Goal: Transaction & Acquisition: Purchase product/service

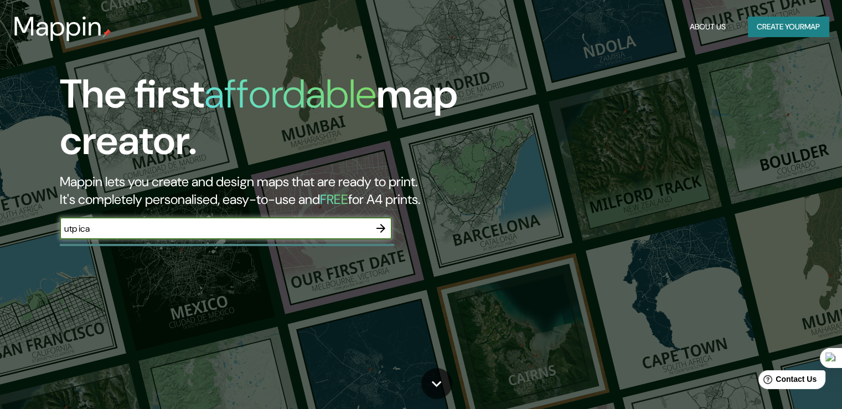
drag, startPoint x: 193, startPoint y: 228, endPoint x: 0, endPoint y: 257, distance: 194.9
click at [0, 257] on div "The first affordable map creator. Mappin lets you create and design maps that a…" at bounding box center [421, 204] width 842 height 409
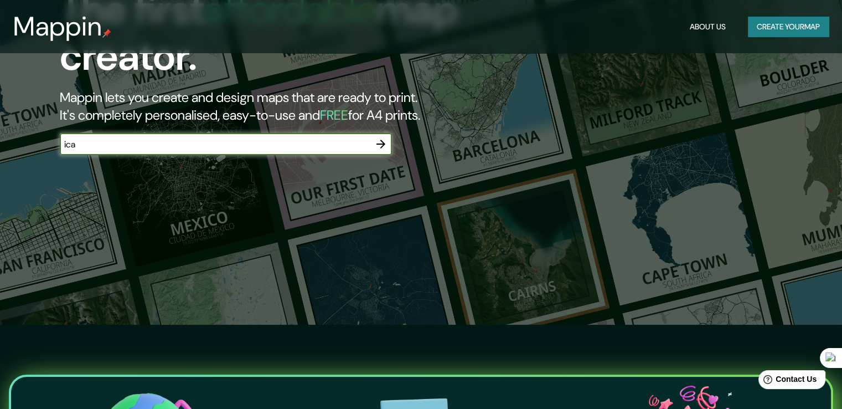
scroll to position [86, 0]
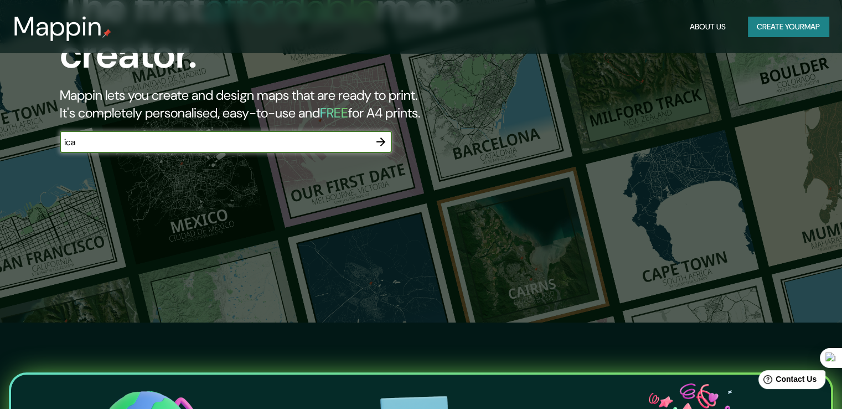
type input "ica"
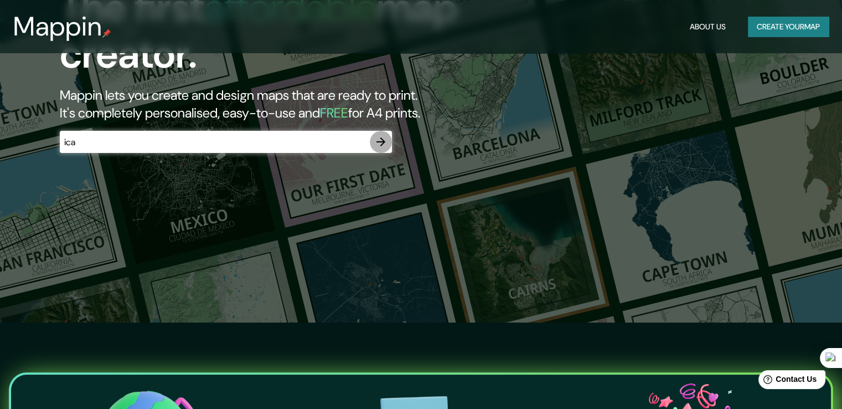
click at [380, 143] on icon "button" at bounding box center [380, 141] width 13 height 13
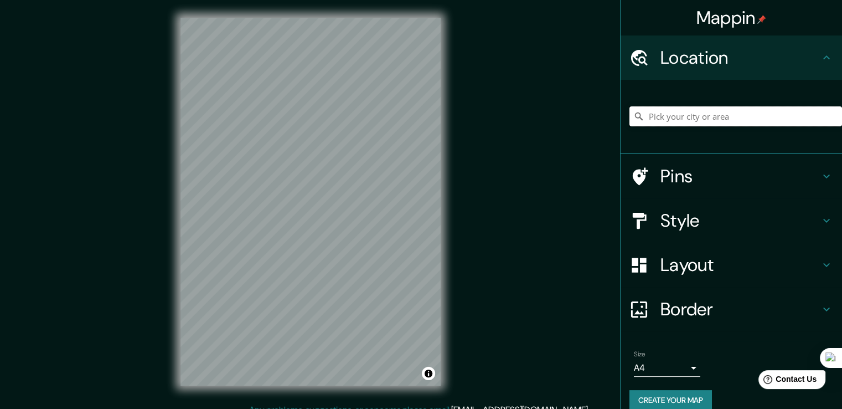
click at [706, 124] on input "Pick your city or area" at bounding box center [735, 116] width 213 height 20
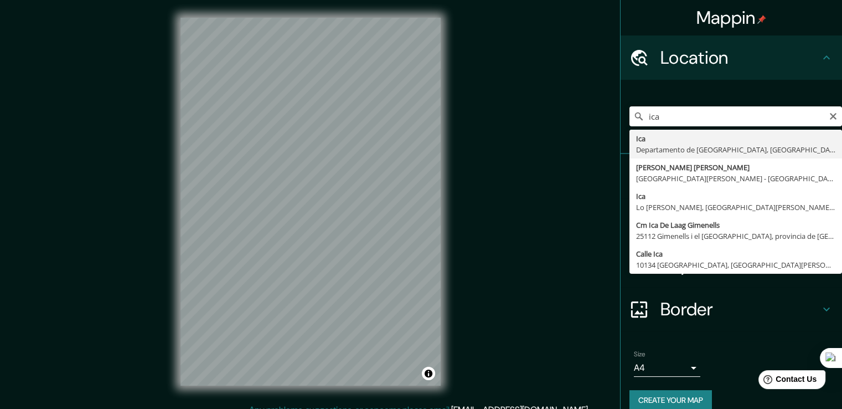
type input "Ica, [GEOGRAPHIC_DATA], [GEOGRAPHIC_DATA]"
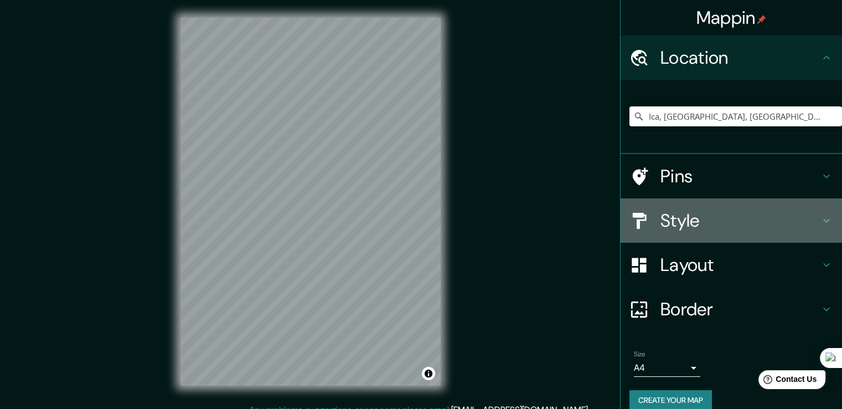
click at [740, 225] on h4 "Style" at bounding box center [739, 220] width 159 height 22
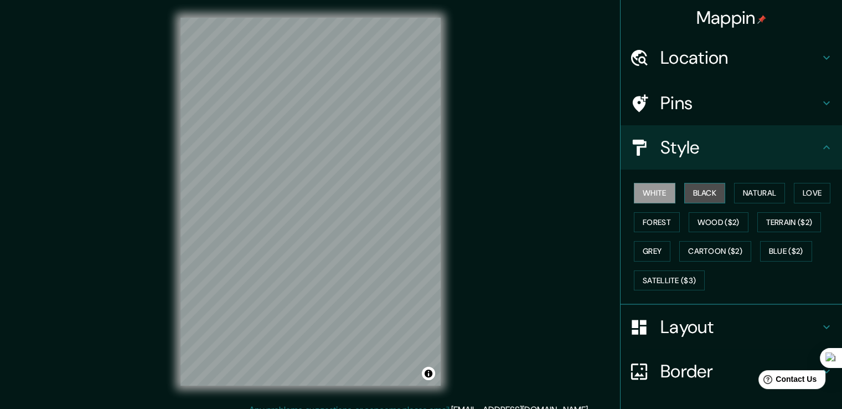
click at [700, 197] on button "Black" at bounding box center [705, 193] width 42 height 20
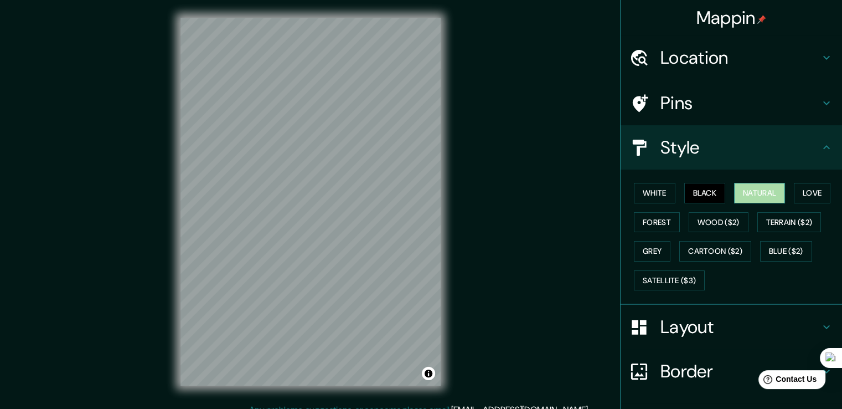
click at [759, 189] on button "Natural" at bounding box center [759, 193] width 51 height 20
click at [813, 191] on button "Love" at bounding box center [812, 193] width 37 height 20
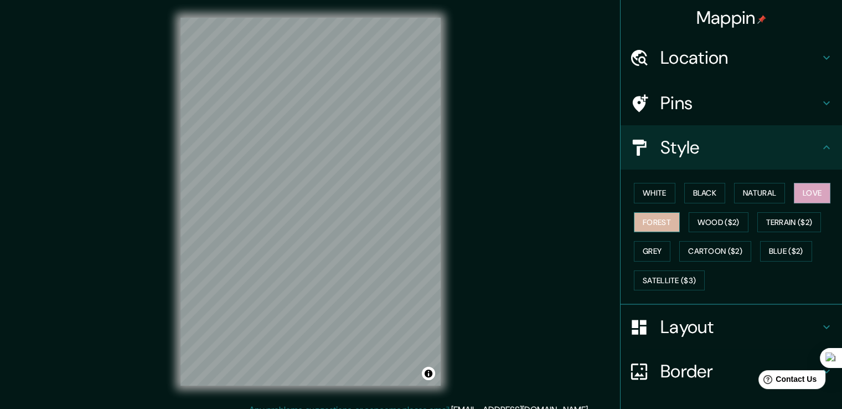
click at [652, 218] on button "Forest" at bounding box center [657, 222] width 46 height 20
click at [716, 221] on button "Wood ($2)" at bounding box center [719, 222] width 60 height 20
click at [634, 215] on button "Forest" at bounding box center [657, 222] width 46 height 20
click at [638, 241] on button "Grey" at bounding box center [652, 251] width 37 height 20
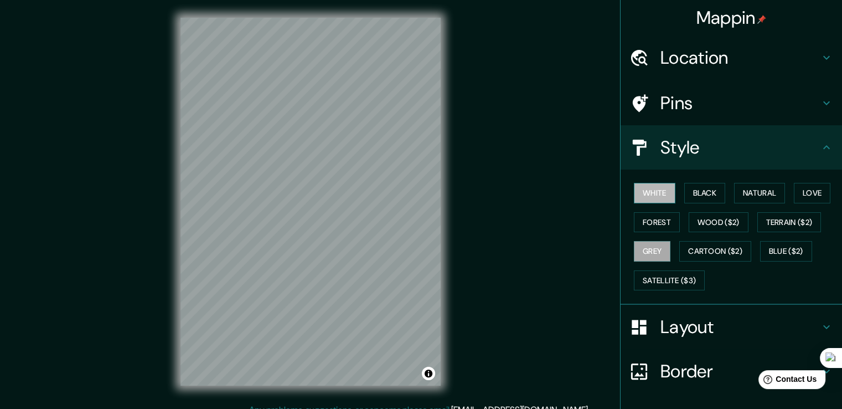
click at [653, 188] on button "White" at bounding box center [655, 193] width 42 height 20
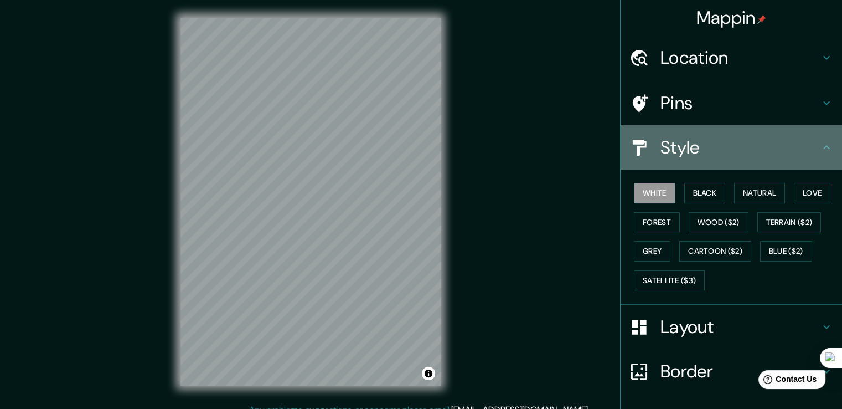
click at [728, 151] on h4 "Style" at bounding box center [739, 147] width 159 height 22
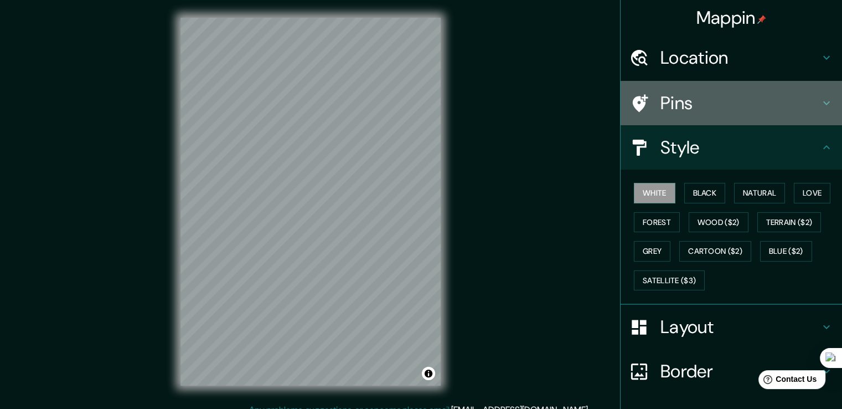
click at [717, 106] on h4 "Pins" at bounding box center [739, 103] width 159 height 22
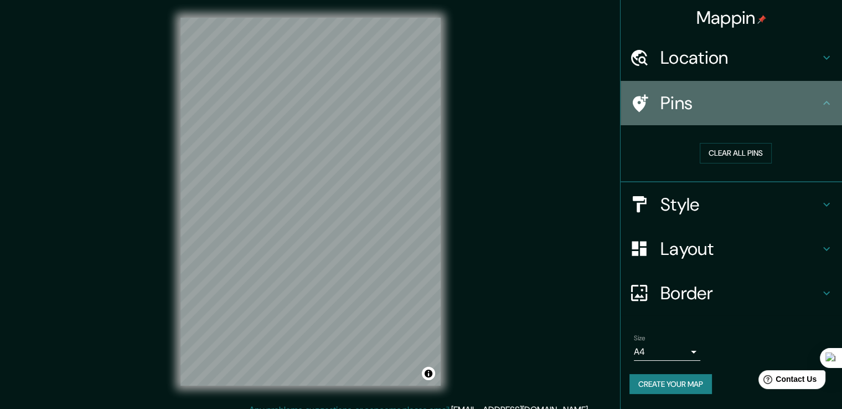
click at [733, 109] on h4 "Pins" at bounding box center [739, 103] width 159 height 22
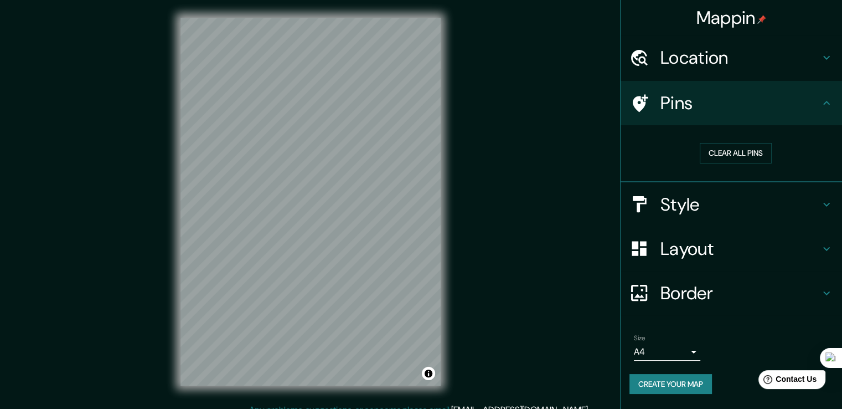
click at [713, 257] on h4 "Layout" at bounding box center [739, 249] width 159 height 22
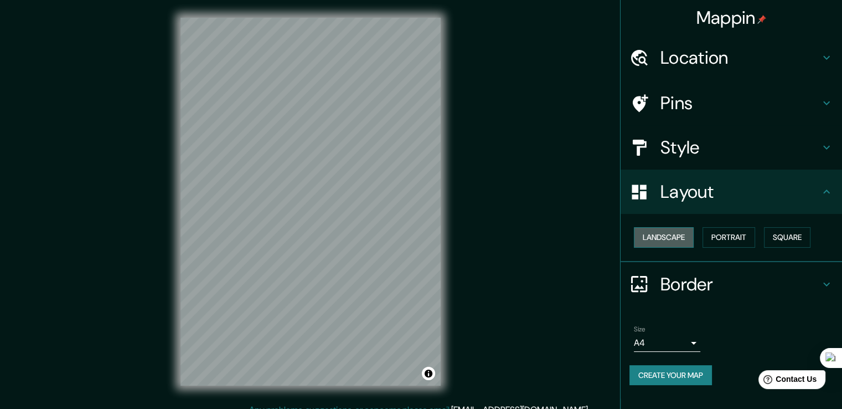
click at [687, 238] on button "Landscape" at bounding box center [664, 237] width 60 height 20
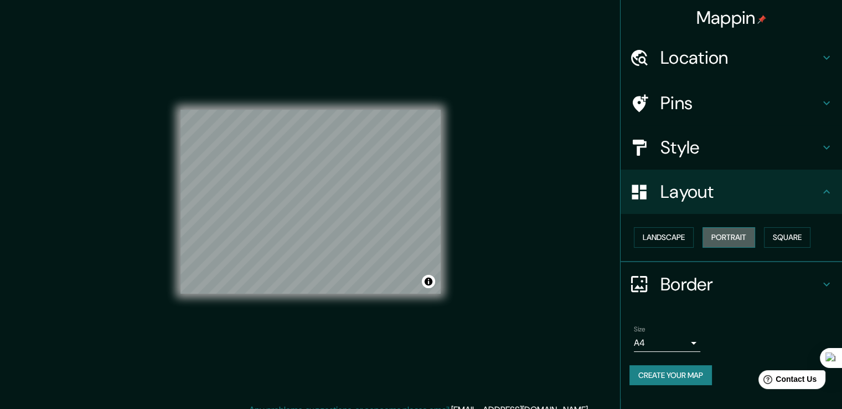
click at [729, 240] on button "Portrait" at bounding box center [729, 237] width 53 height 20
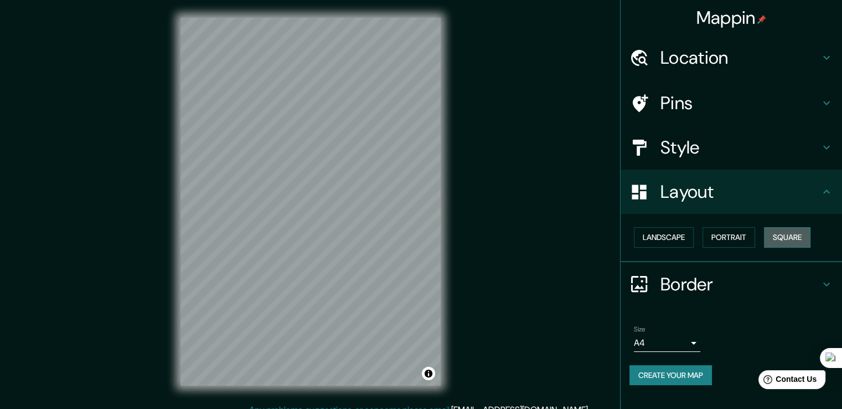
click at [797, 240] on button "Square" at bounding box center [787, 237] width 47 height 20
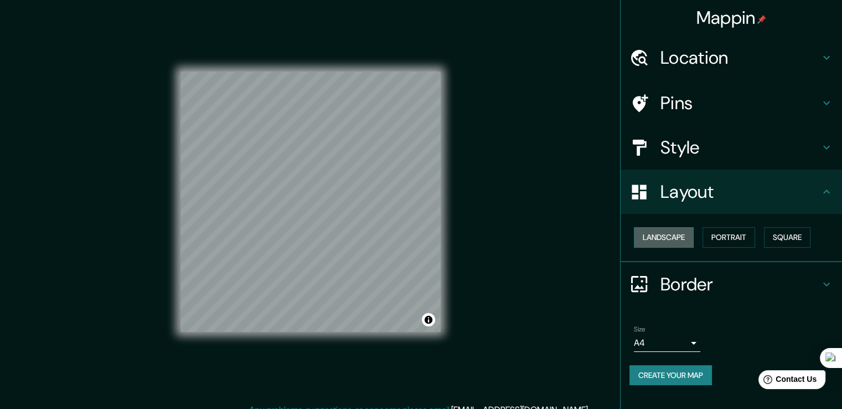
click at [673, 244] on button "Landscape" at bounding box center [664, 237] width 60 height 20
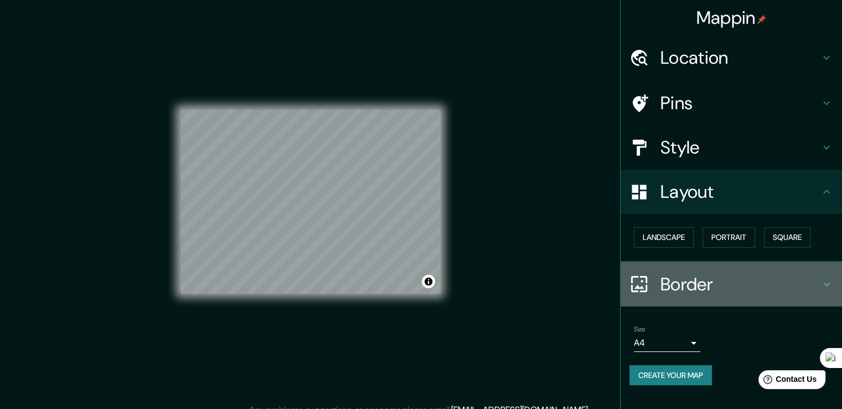
click at [727, 279] on h4 "Border" at bounding box center [739, 284] width 159 height 22
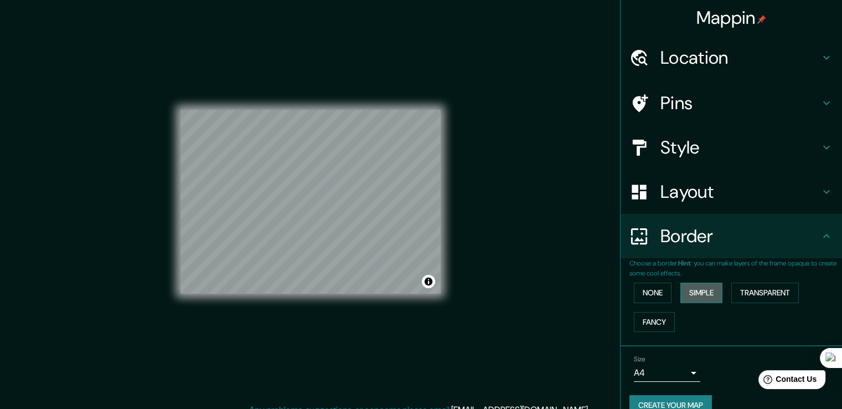
click at [699, 291] on button "Simple" at bounding box center [701, 292] width 42 height 20
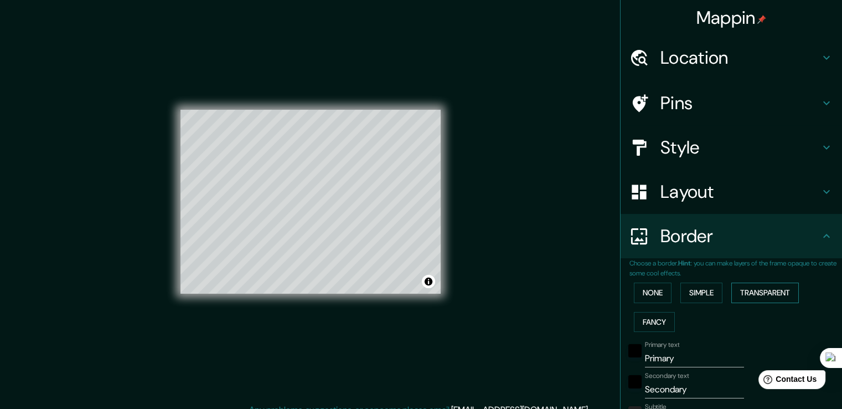
click at [766, 287] on button "Transparent" at bounding box center [765, 292] width 68 height 20
click at [646, 289] on button "None" at bounding box center [653, 292] width 38 height 20
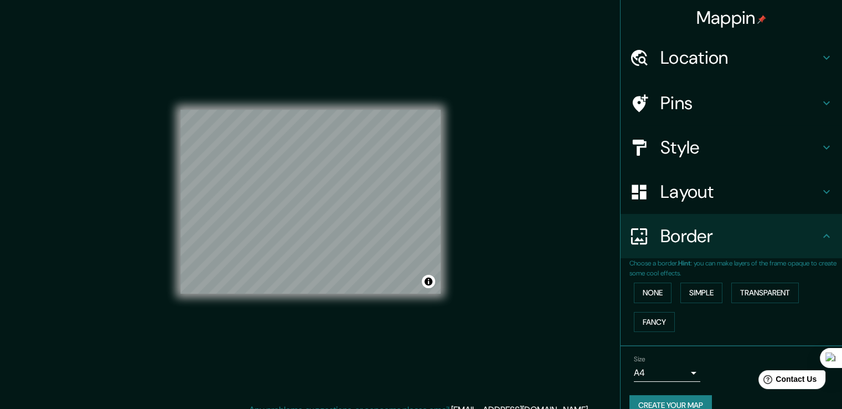
click at [688, 232] on h4 "Border" at bounding box center [739, 236] width 159 height 22
click at [733, 54] on h4 "Location" at bounding box center [739, 58] width 159 height 22
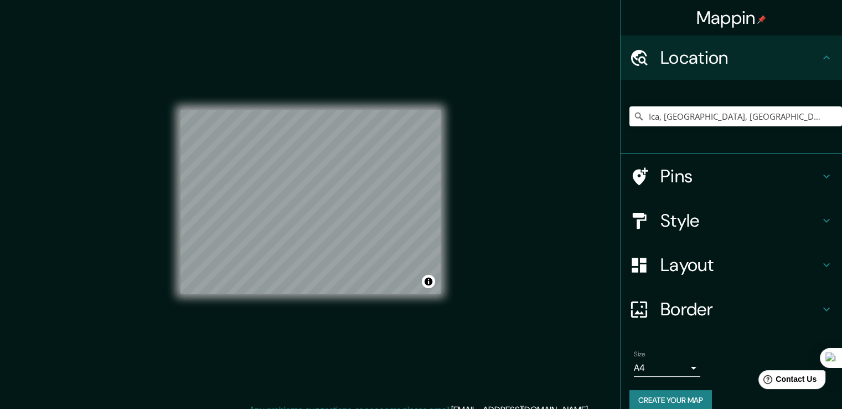
click at [733, 54] on h4 "Location" at bounding box center [739, 58] width 159 height 22
click at [351, 101] on div "© Mapbox © OpenStreetMap Improve this map" at bounding box center [310, 202] width 260 height 368
click at [439, 321] on div "© Mapbox © OpenStreetMap Improve this map" at bounding box center [310, 202] width 260 height 368
